Goal: Information Seeking & Learning: Learn about a topic

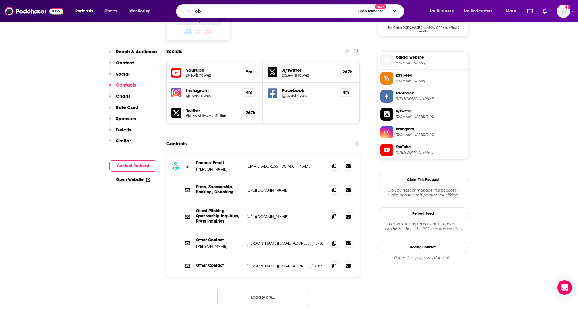
type input "o"
type input "[PERSON_NAME]"
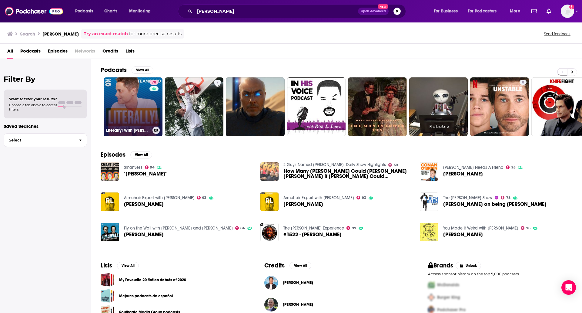
click at [121, 113] on link "78 Literally! With [PERSON_NAME]" at bounding box center [133, 106] width 59 height 59
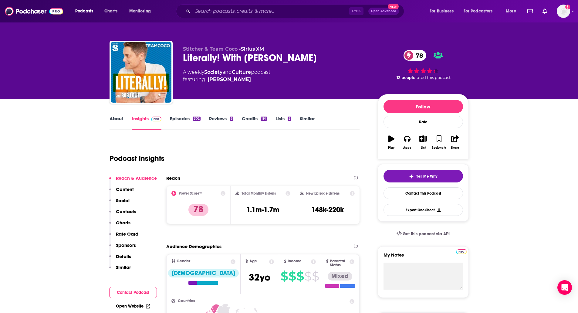
click at [182, 119] on link "Episodes 302" at bounding box center [185, 123] width 30 height 14
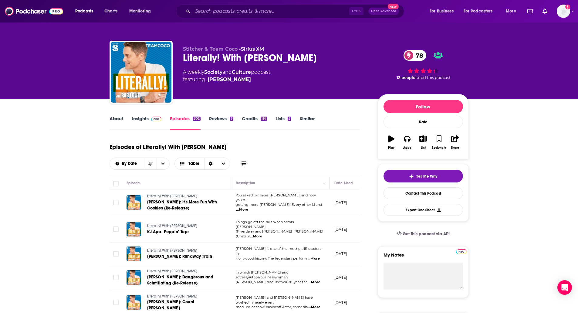
click at [119, 118] on link "About" at bounding box center [116, 123] width 14 height 14
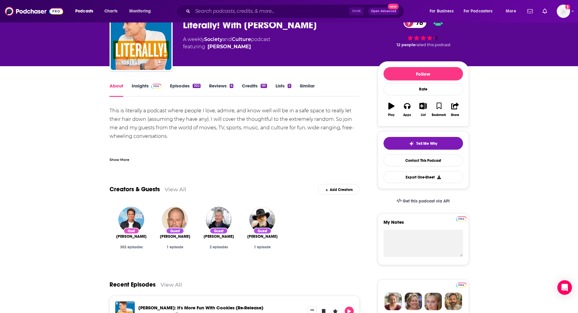
scroll to position [5, 0]
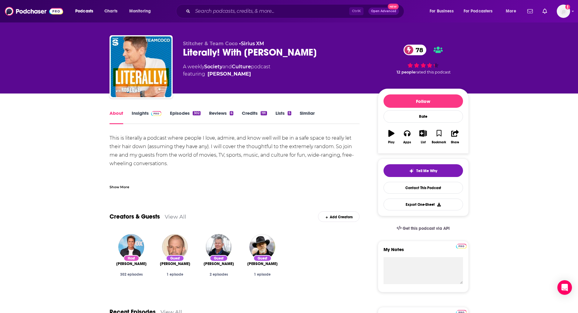
click at [134, 110] on link "Insights" at bounding box center [147, 117] width 30 height 14
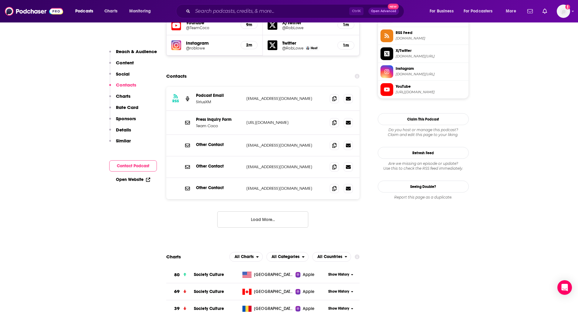
scroll to position [554, 0]
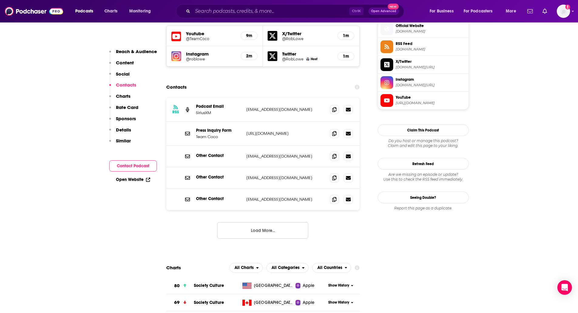
click at [254, 222] on button "Load More..." at bounding box center [262, 230] width 91 height 16
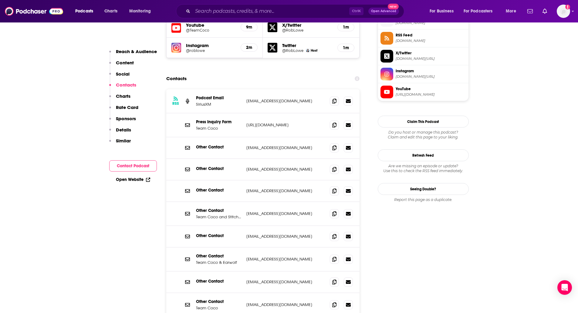
scroll to position [566, 0]
